Goal: Navigation & Orientation: Find specific page/section

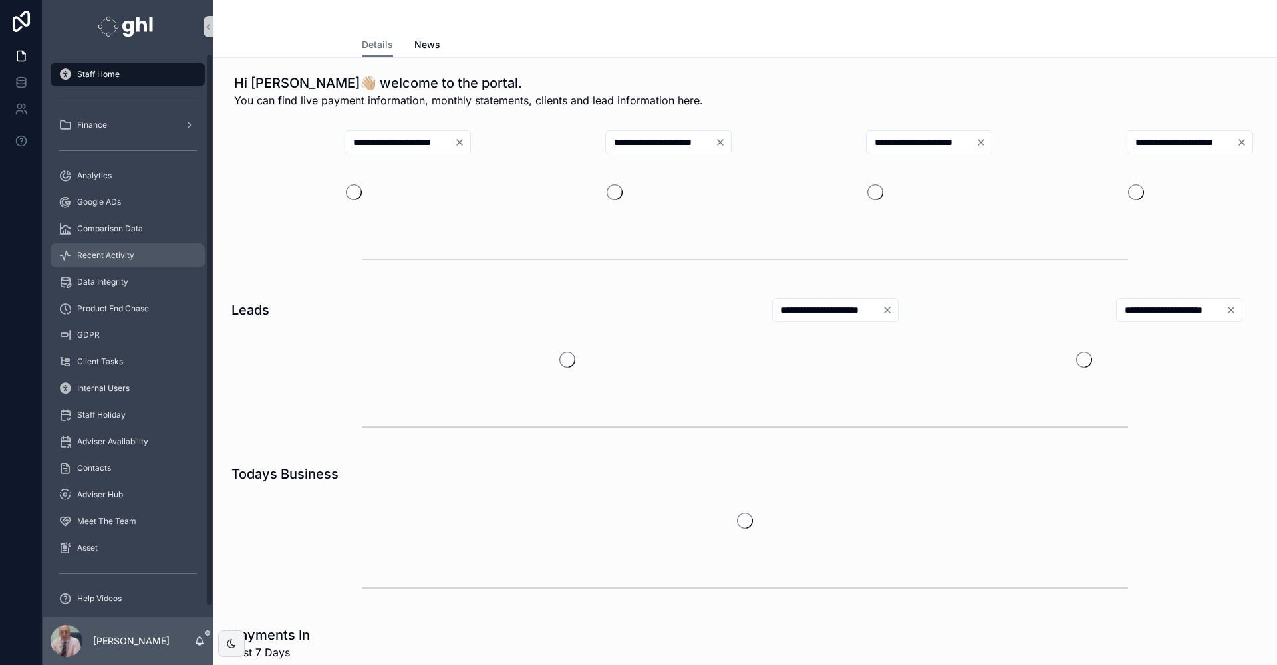
click at [84, 249] on div "Recent Activity" at bounding box center [128, 255] width 138 height 21
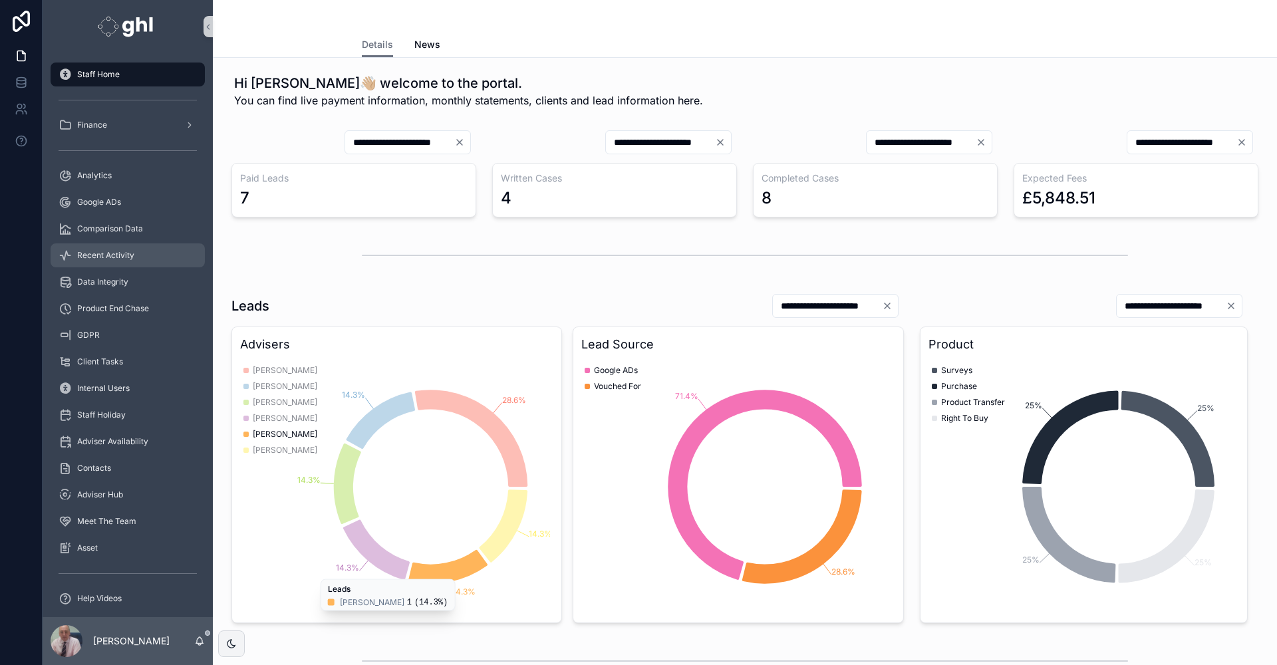
click at [104, 255] on span "Recent Activity" at bounding box center [105, 255] width 57 height 11
